Goal: Go to known website: Access a specific website the user already knows

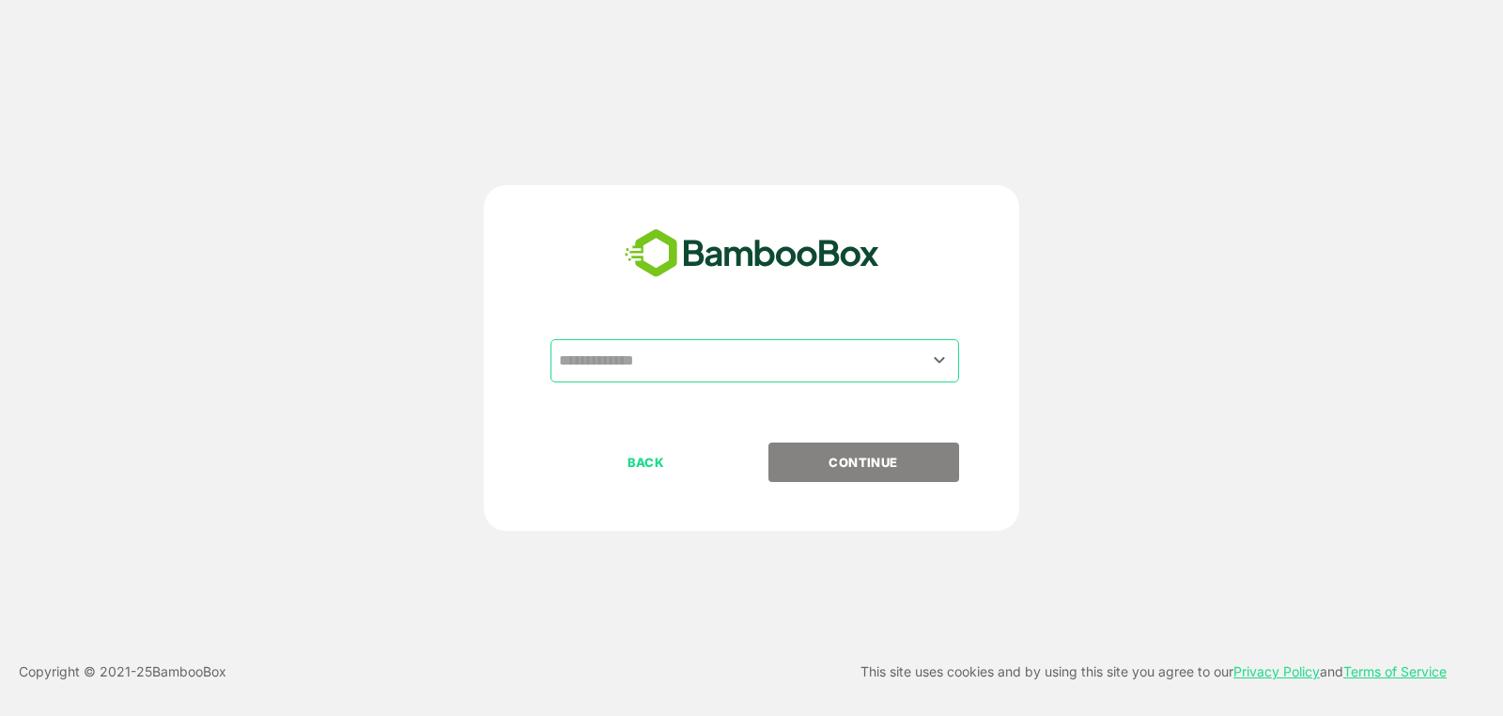
click at [617, 340] on div "​" at bounding box center [755, 360] width 409 height 43
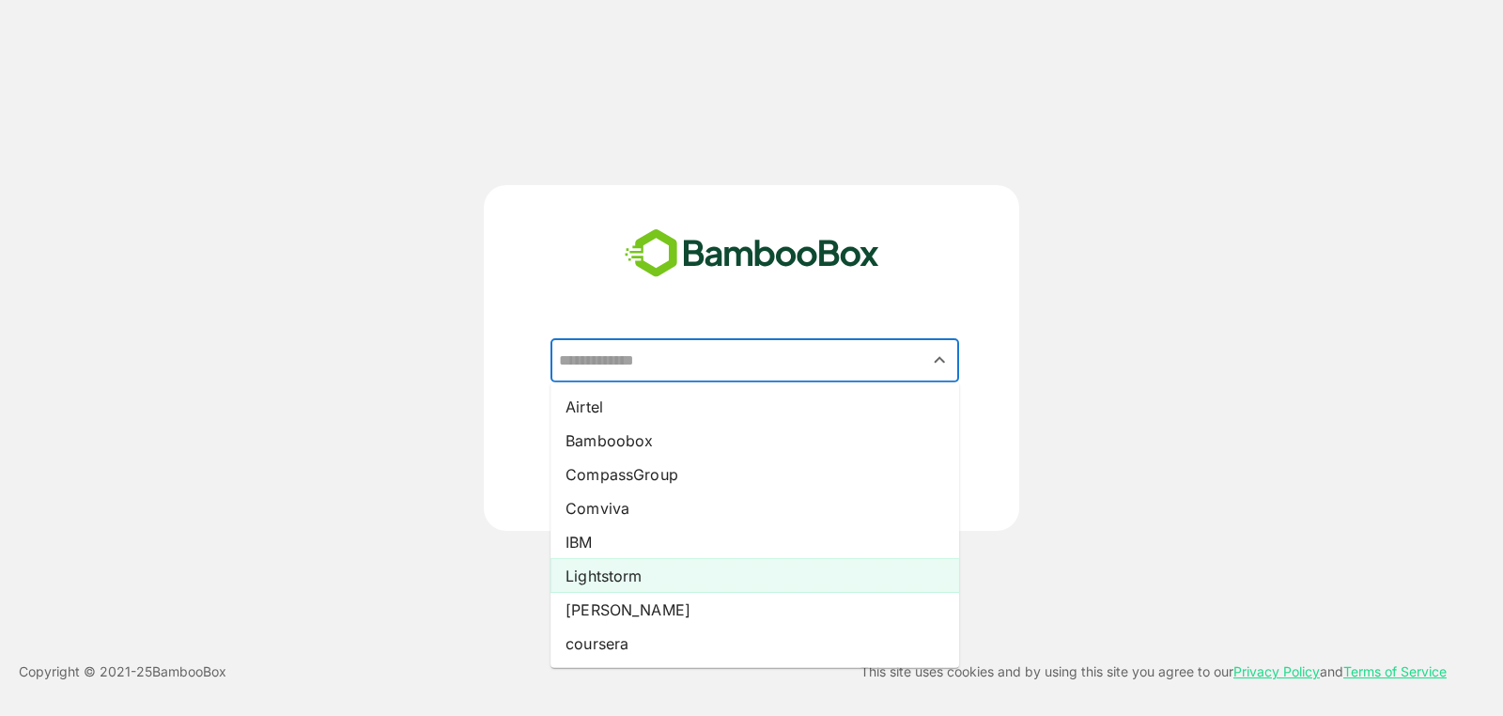
click at [674, 589] on li "Lightstorm" at bounding box center [755, 576] width 409 height 34
type input "**********"
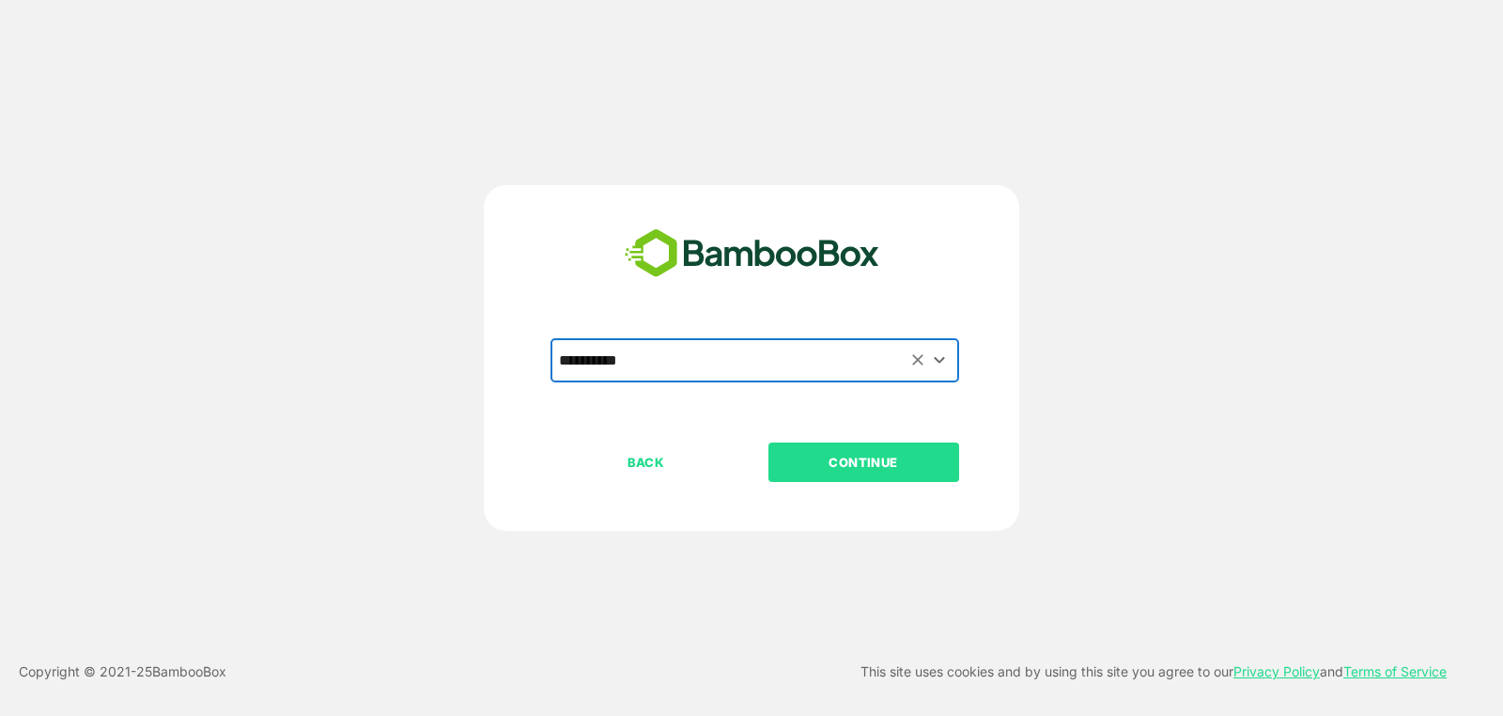
click at [785, 477] on button "CONTINUE" at bounding box center [864, 462] width 191 height 39
